Goal: Transaction & Acquisition: Obtain resource

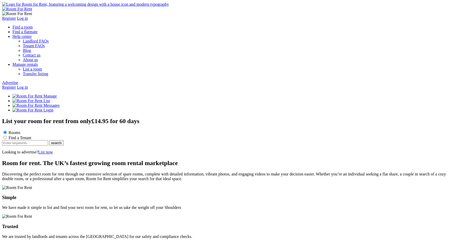
click at [48, 98] on input "text" at bounding box center [25, 142] width 46 height 5
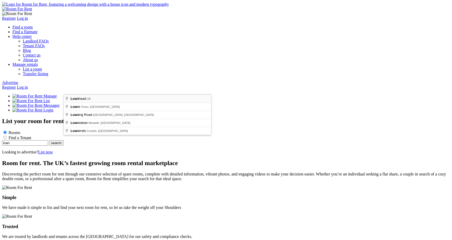
type input "Loanhead, UK"
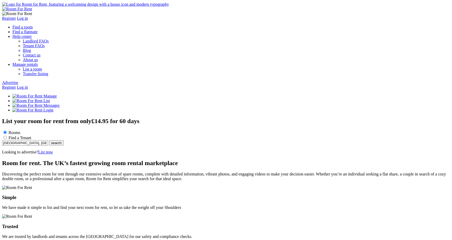
click at [64, 98] on button "search" at bounding box center [56, 142] width 15 height 5
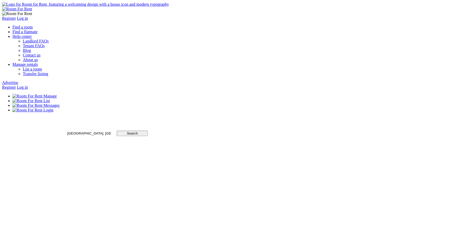
click at [111, 131] on input "Loanhead, UK" at bounding box center [89, 133] width 45 height 4
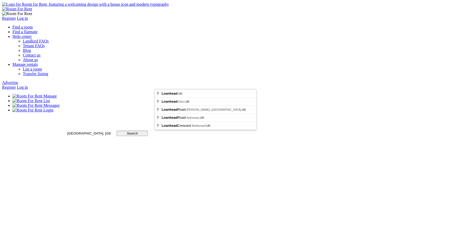
click at [111, 131] on input "Loanhead, UK" at bounding box center [89, 133] width 45 height 4
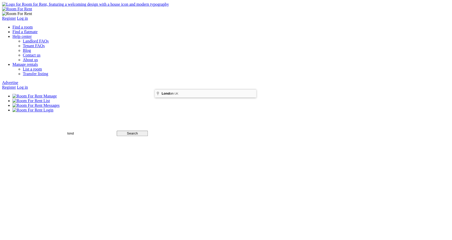
type input "[GEOGRAPHIC_DATA], [GEOGRAPHIC_DATA]"
click at [148, 131] on input "Search" at bounding box center [132, 133] width 31 height 5
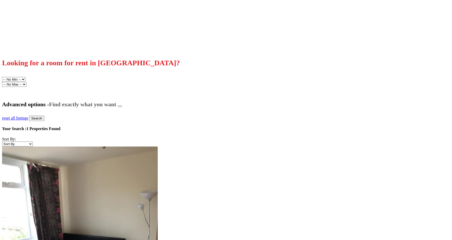
scroll to position [203, 0]
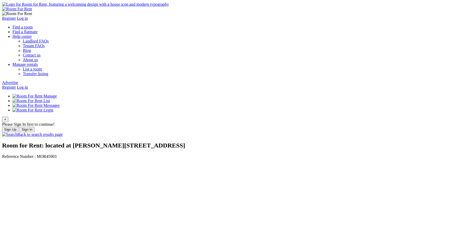
click at [80, 7] on img at bounding box center [85, 4] width 167 height 5
